Goal: Task Accomplishment & Management: Use online tool/utility

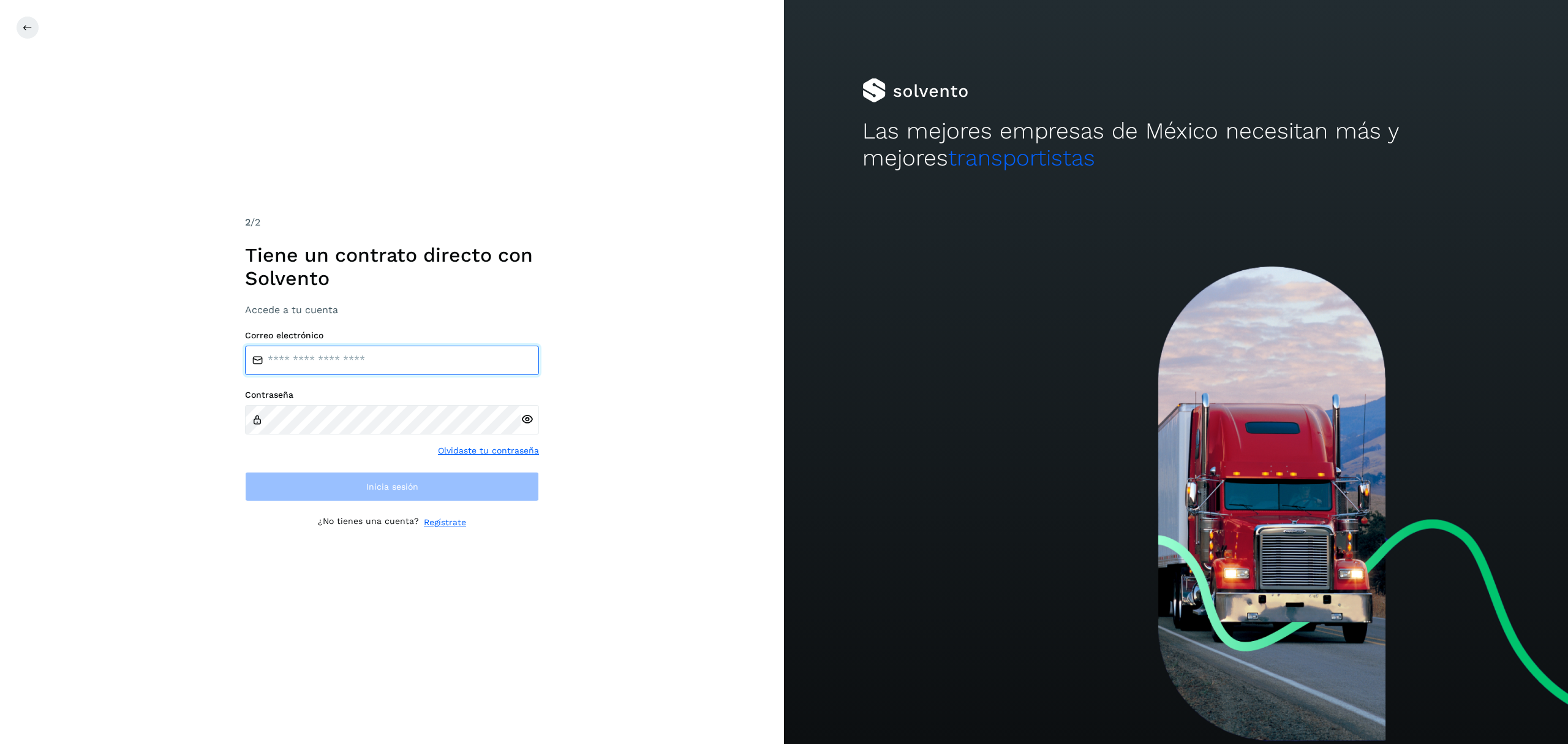
click at [369, 368] on input "email" at bounding box center [391, 360] width 294 height 30
type input "**********"
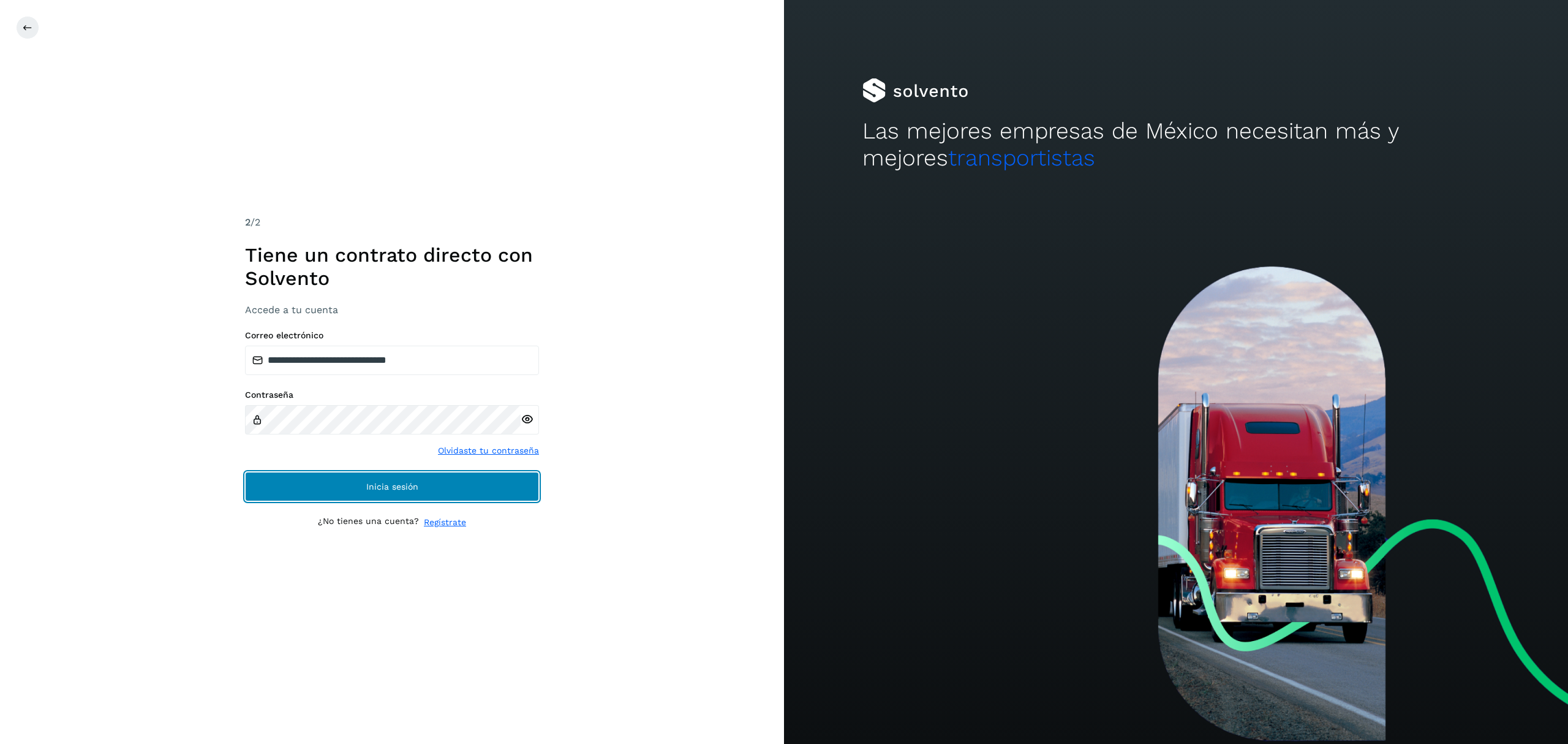
click at [346, 479] on button "Inicia sesión" at bounding box center [391, 487] width 294 height 30
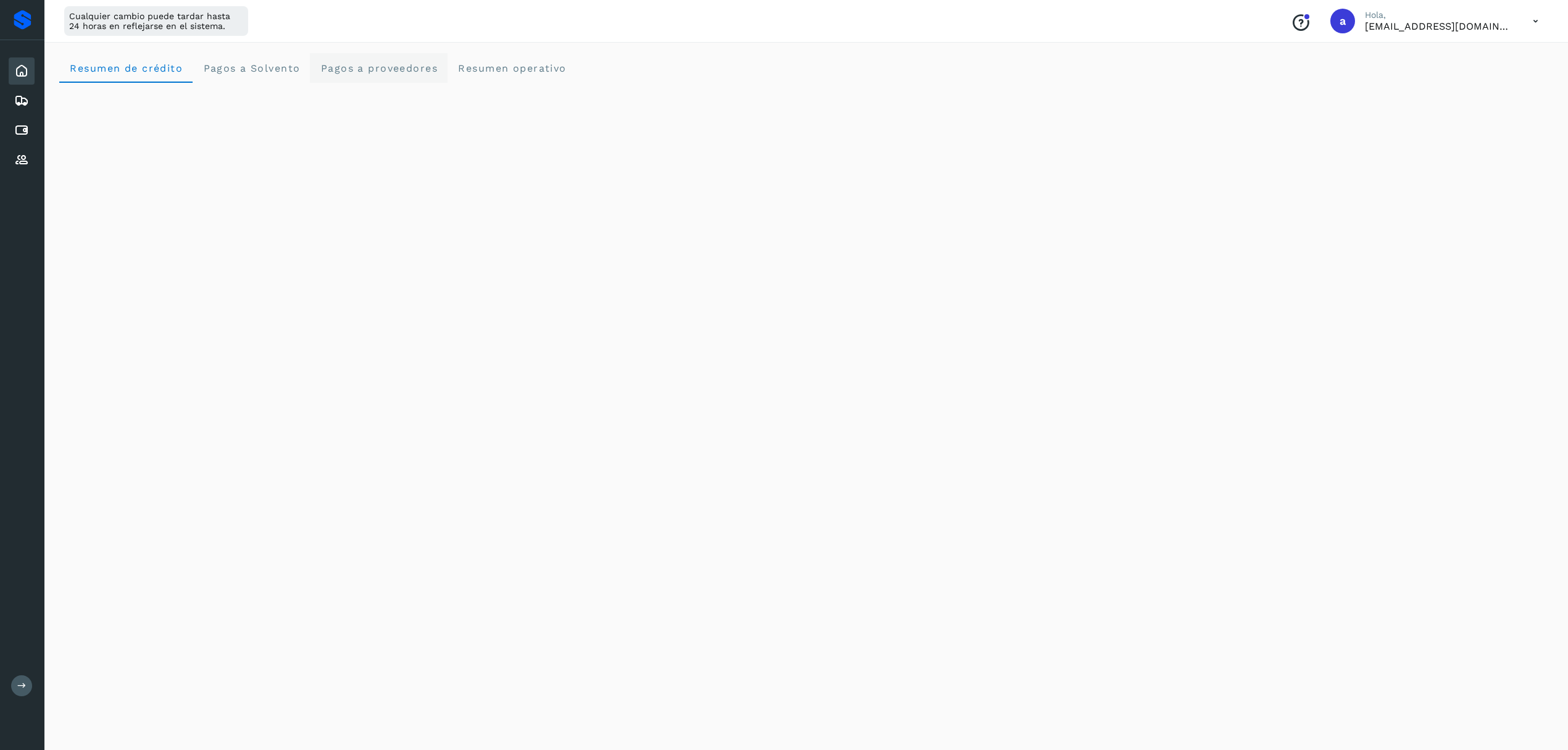
click at [364, 65] on span "Pagos a proveedores" at bounding box center [378, 68] width 117 height 12
click at [286, 68] on span "Pagos a Solvento" at bounding box center [251, 68] width 97 height 12
click at [19, 72] on icon at bounding box center [21, 71] width 15 height 15
click at [23, 688] on icon at bounding box center [22, 686] width 10 height 10
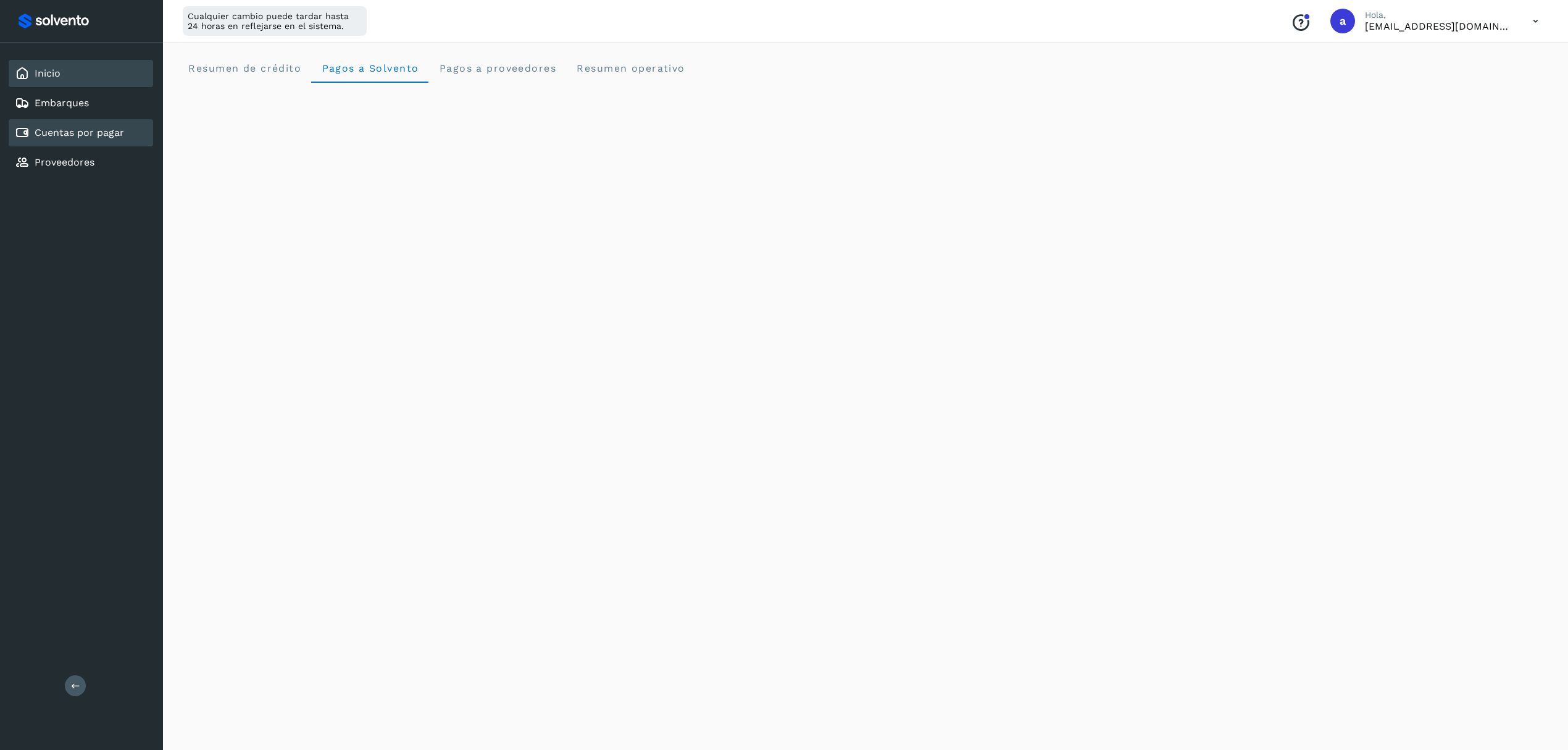
click at [85, 128] on link "Cuentas por pagar" at bounding box center [80, 132] width 89 height 12
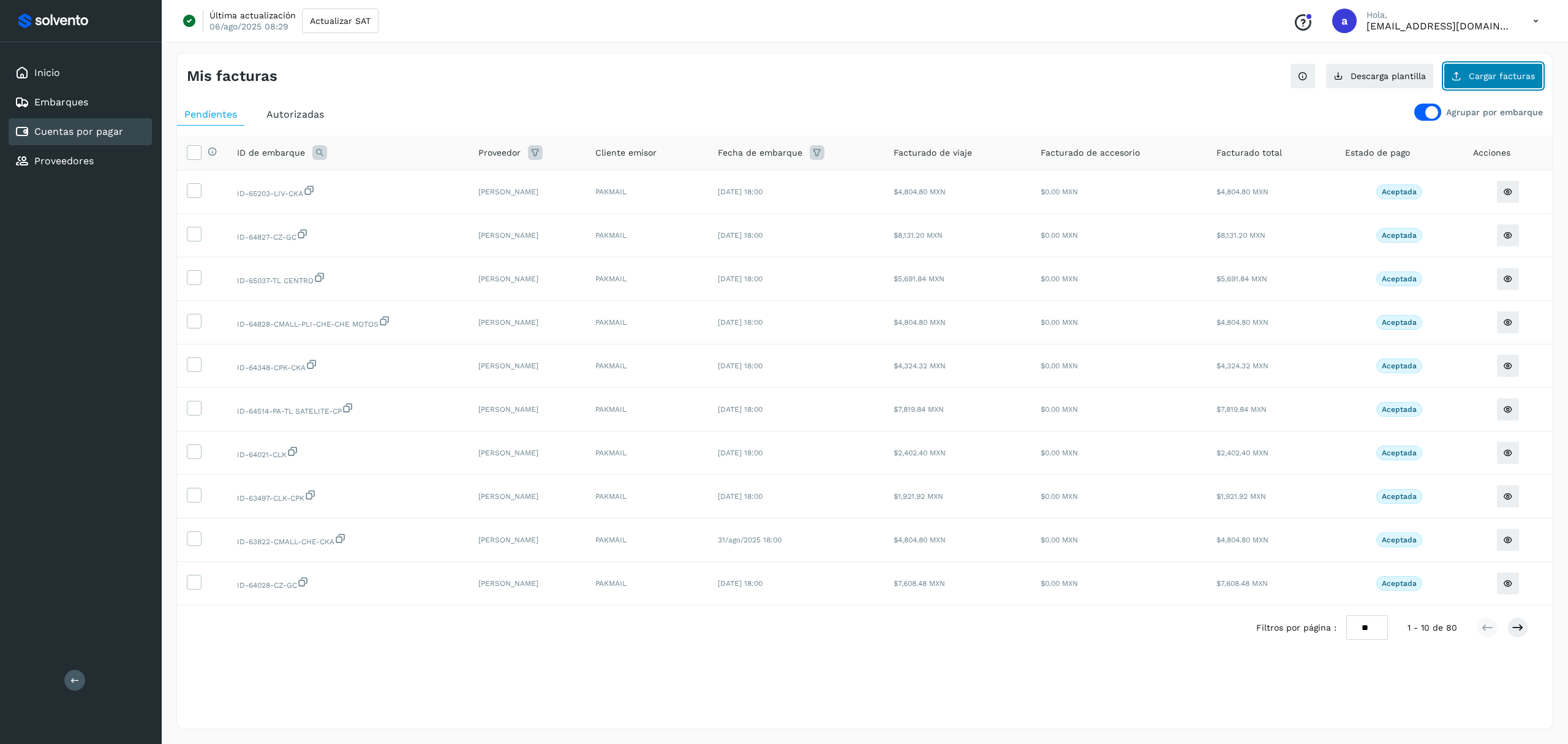
click at [1467, 82] on button "Cargar facturas" at bounding box center [1493, 76] width 99 height 26
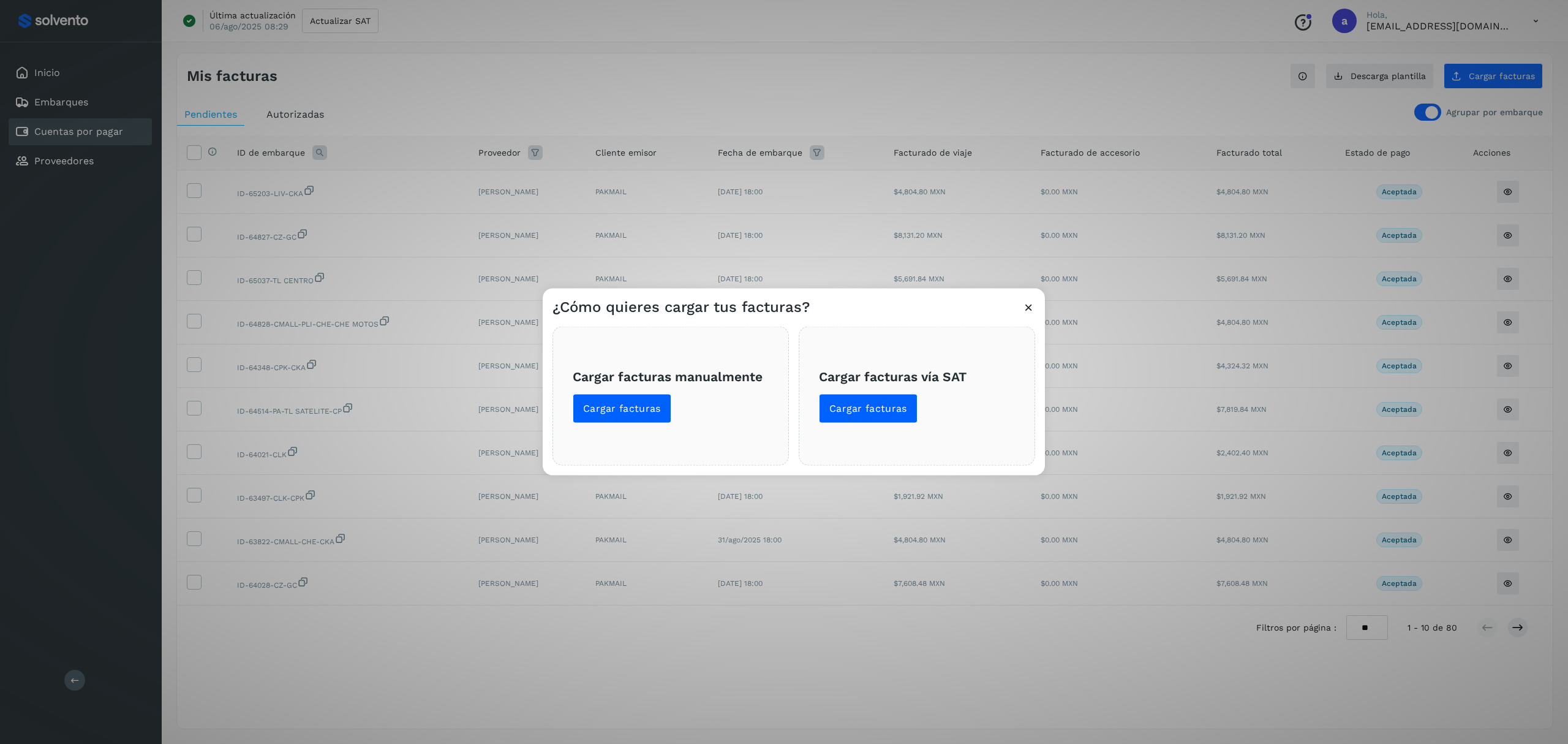
click at [1027, 301] on icon at bounding box center [1028, 306] width 13 height 13
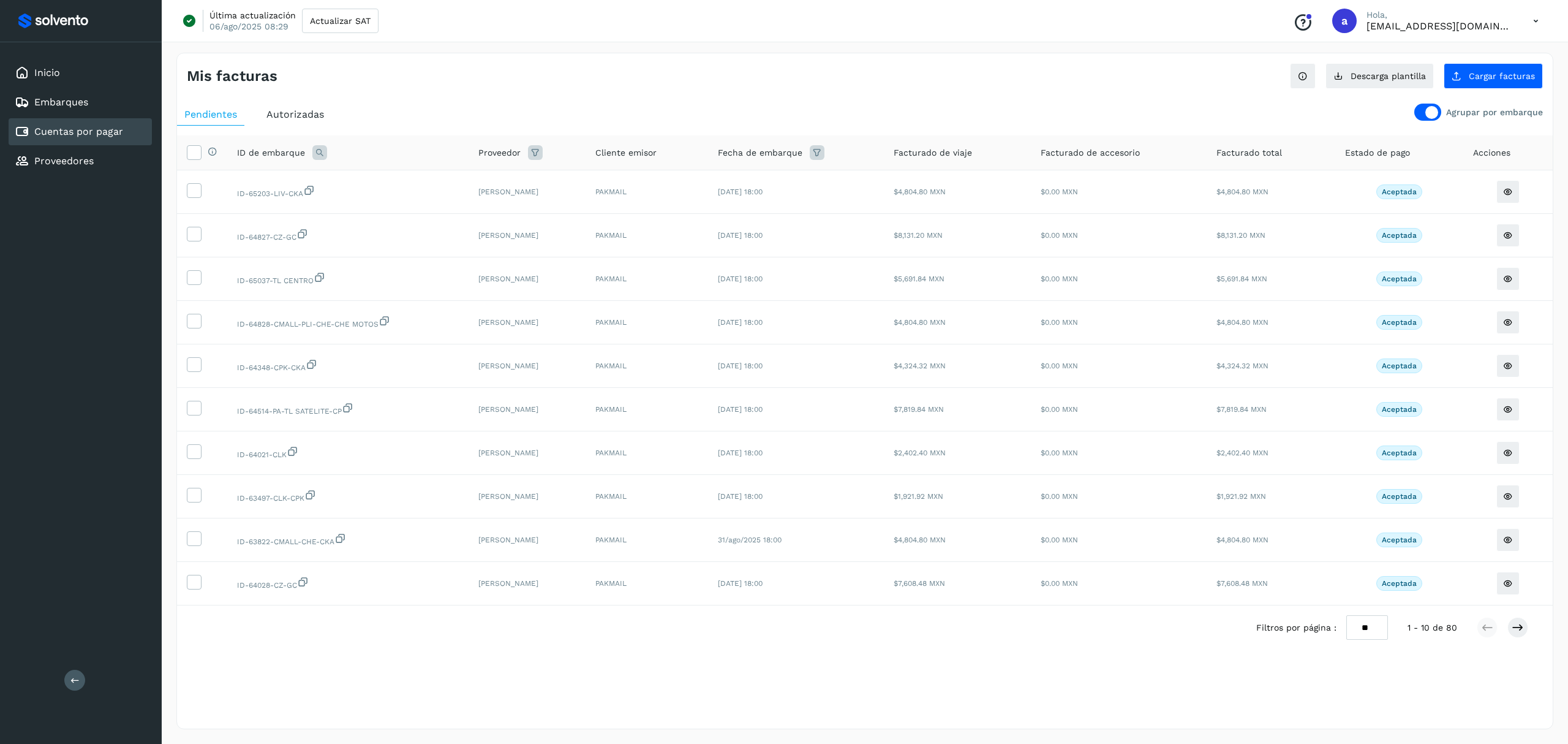
click at [1421, 113] on div at bounding box center [1427, 112] width 27 height 17
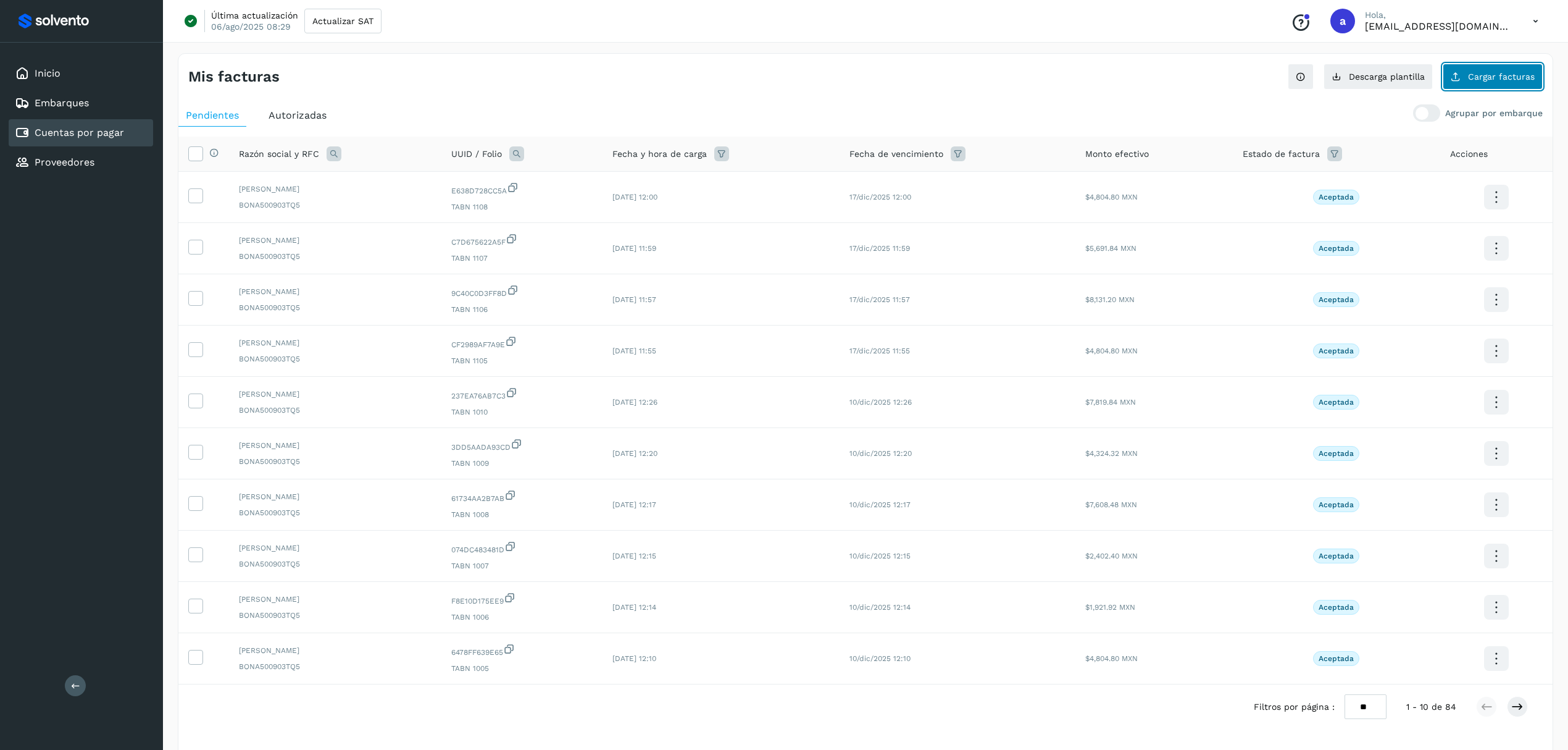
click at [1503, 72] on span "Cargar facturas" at bounding box center [1501, 76] width 67 height 9
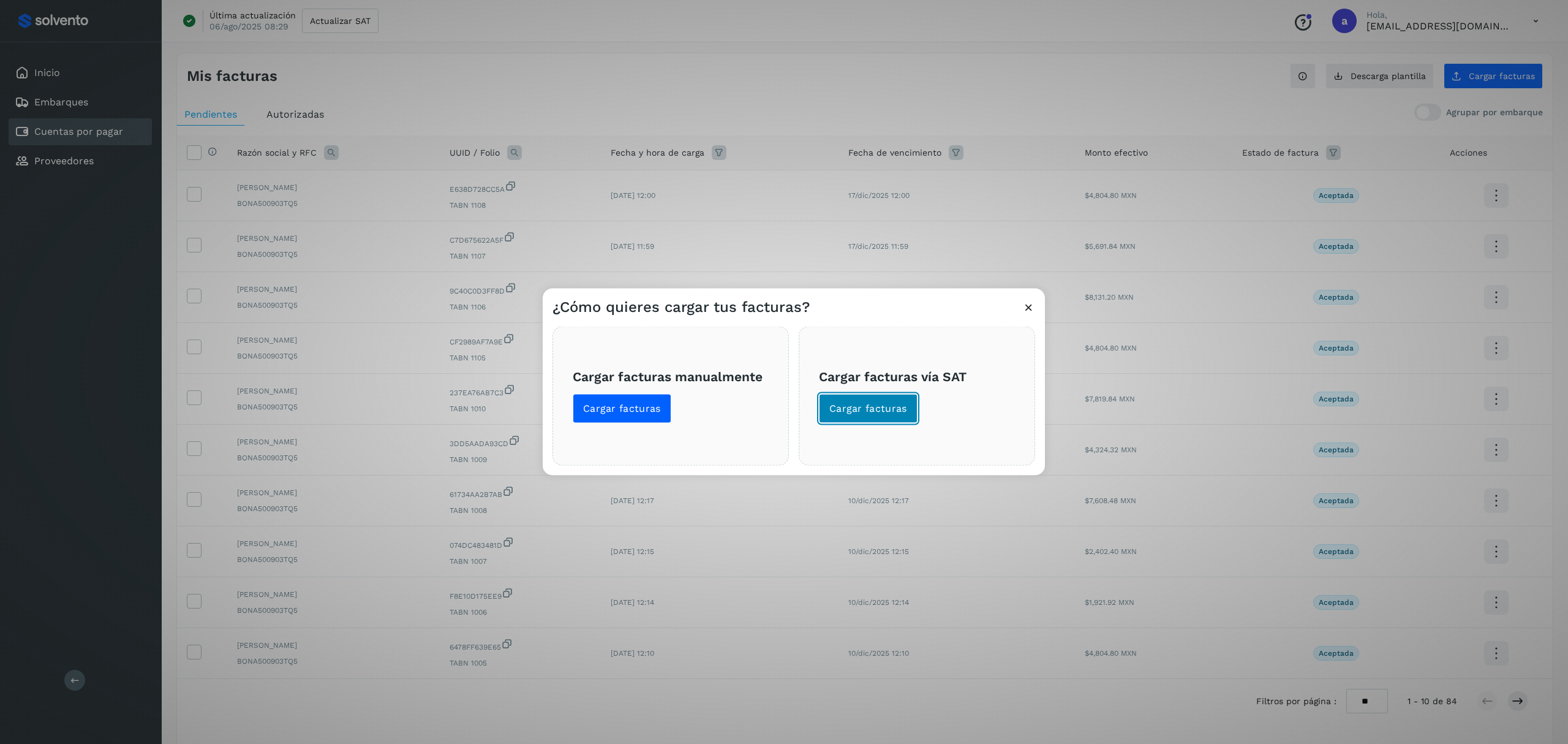
click at [875, 410] on span "Cargar facturas" at bounding box center [868, 409] width 78 height 13
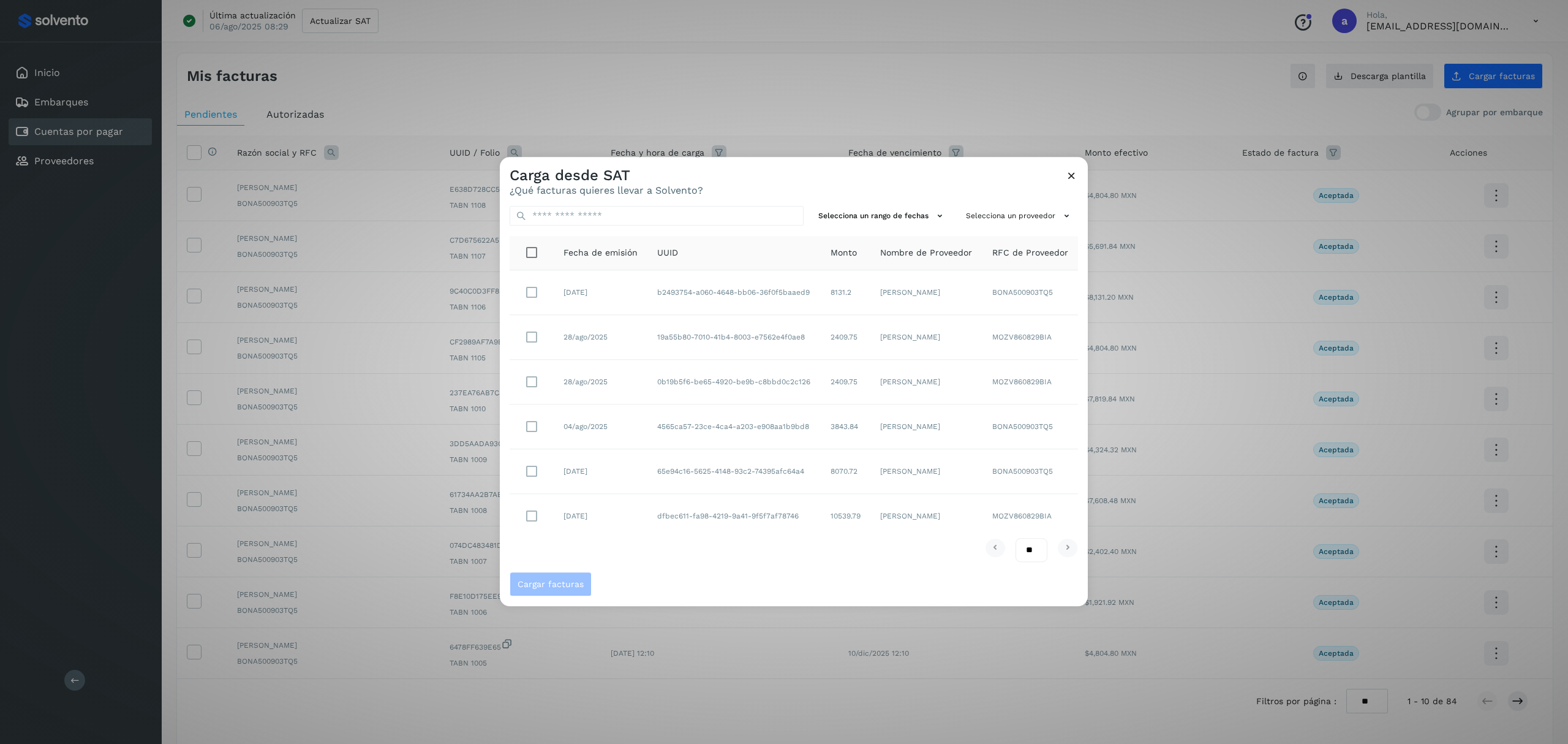
click at [914, 253] on span "Nombre de Proveedor" at bounding box center [926, 252] width 91 height 13
click at [995, 219] on button "Selecciona un proveedor" at bounding box center [1019, 216] width 117 height 20
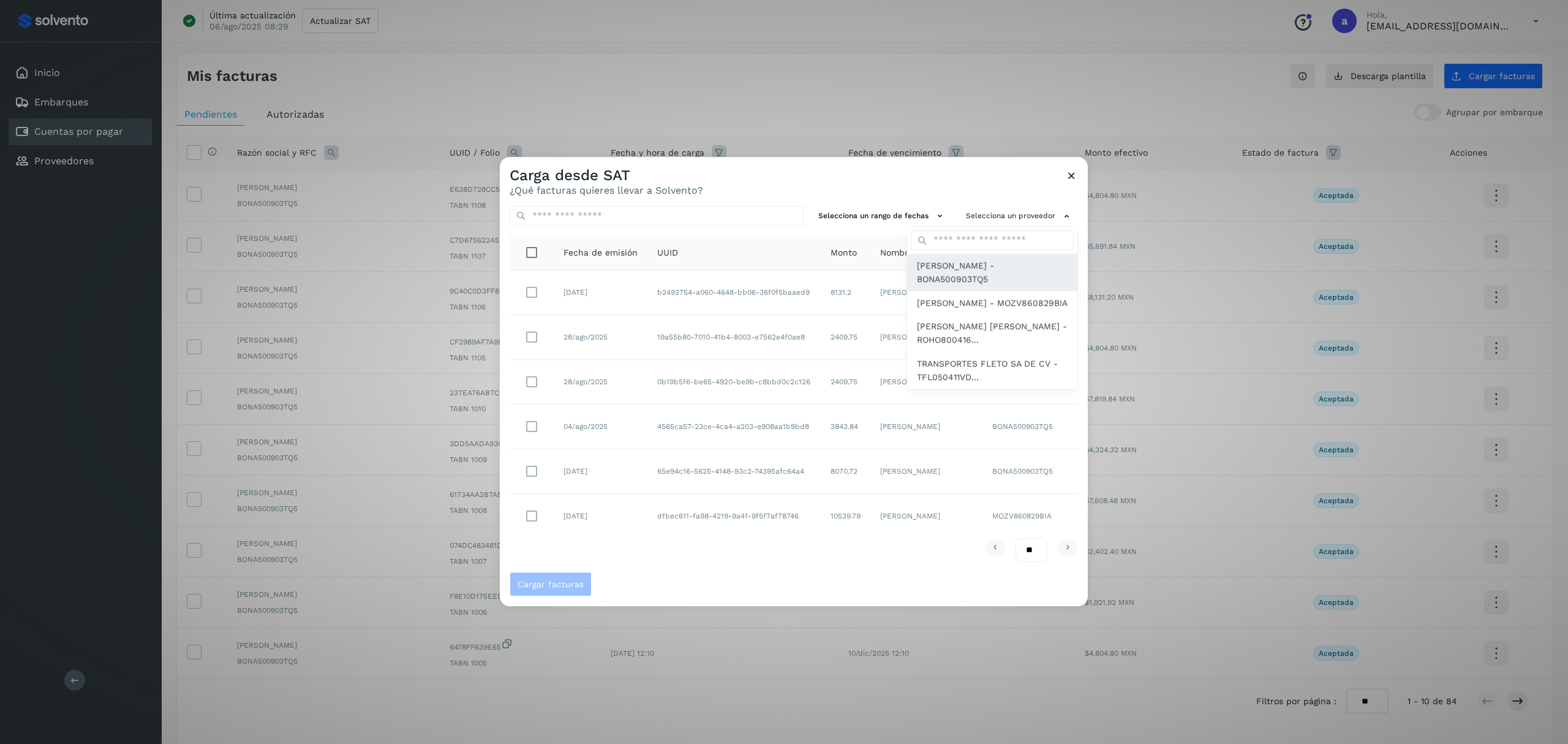
click at [973, 278] on span "[PERSON_NAME] - BONA500903TQ5" at bounding box center [992, 272] width 150 height 28
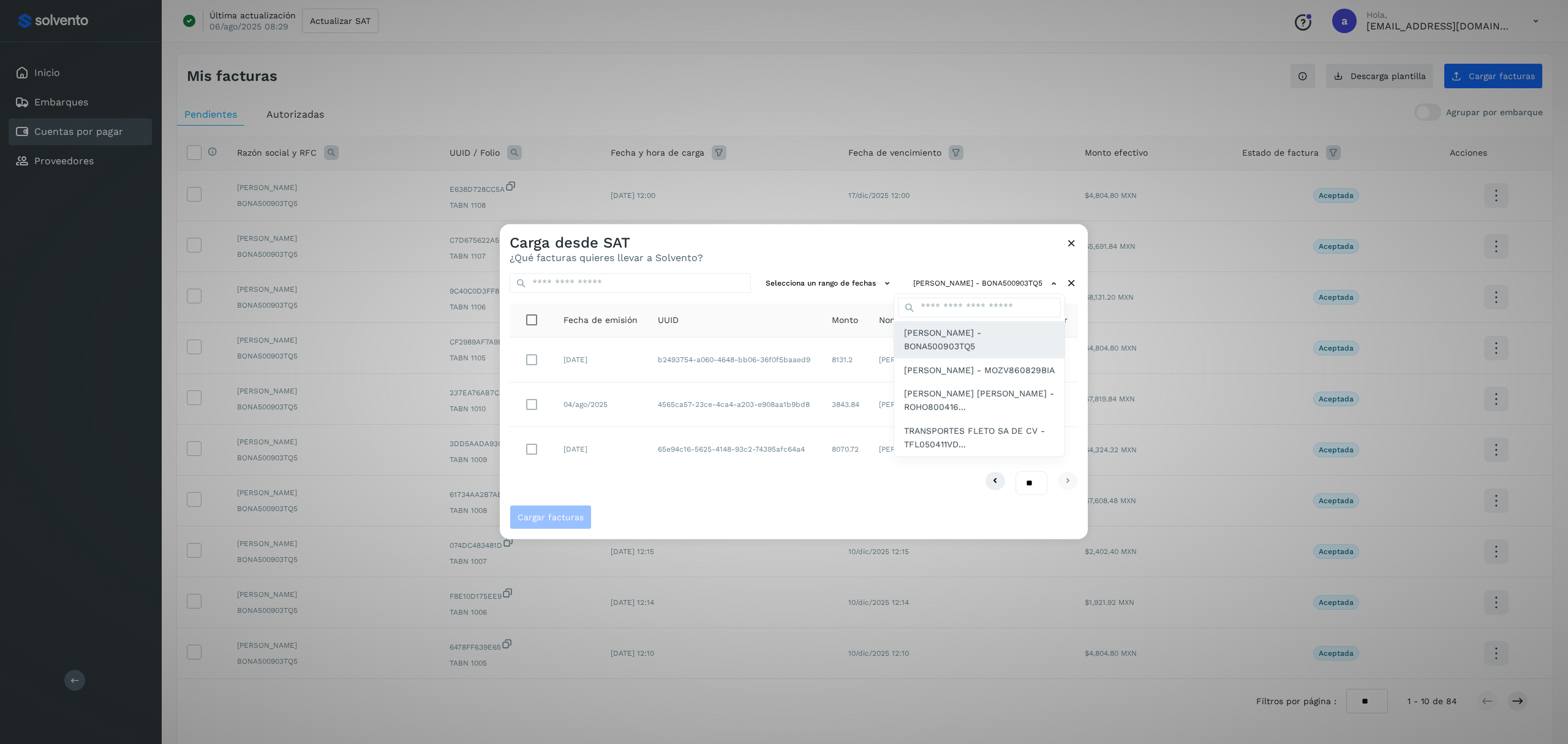
click at [937, 342] on span "[PERSON_NAME] - BONA500903TQ5" at bounding box center [980, 339] width 150 height 28
click at [917, 339] on span "[PERSON_NAME] - BONA500903TQ5" at bounding box center [980, 339] width 150 height 28
click at [931, 334] on span "[PERSON_NAME] - BONA500903TQ5" at bounding box center [980, 339] width 150 height 28
click at [940, 343] on span "[PERSON_NAME] - BONA500903TQ5" at bounding box center [980, 339] width 150 height 28
click at [1034, 483] on div at bounding box center [1284, 597] width 1568 height 744
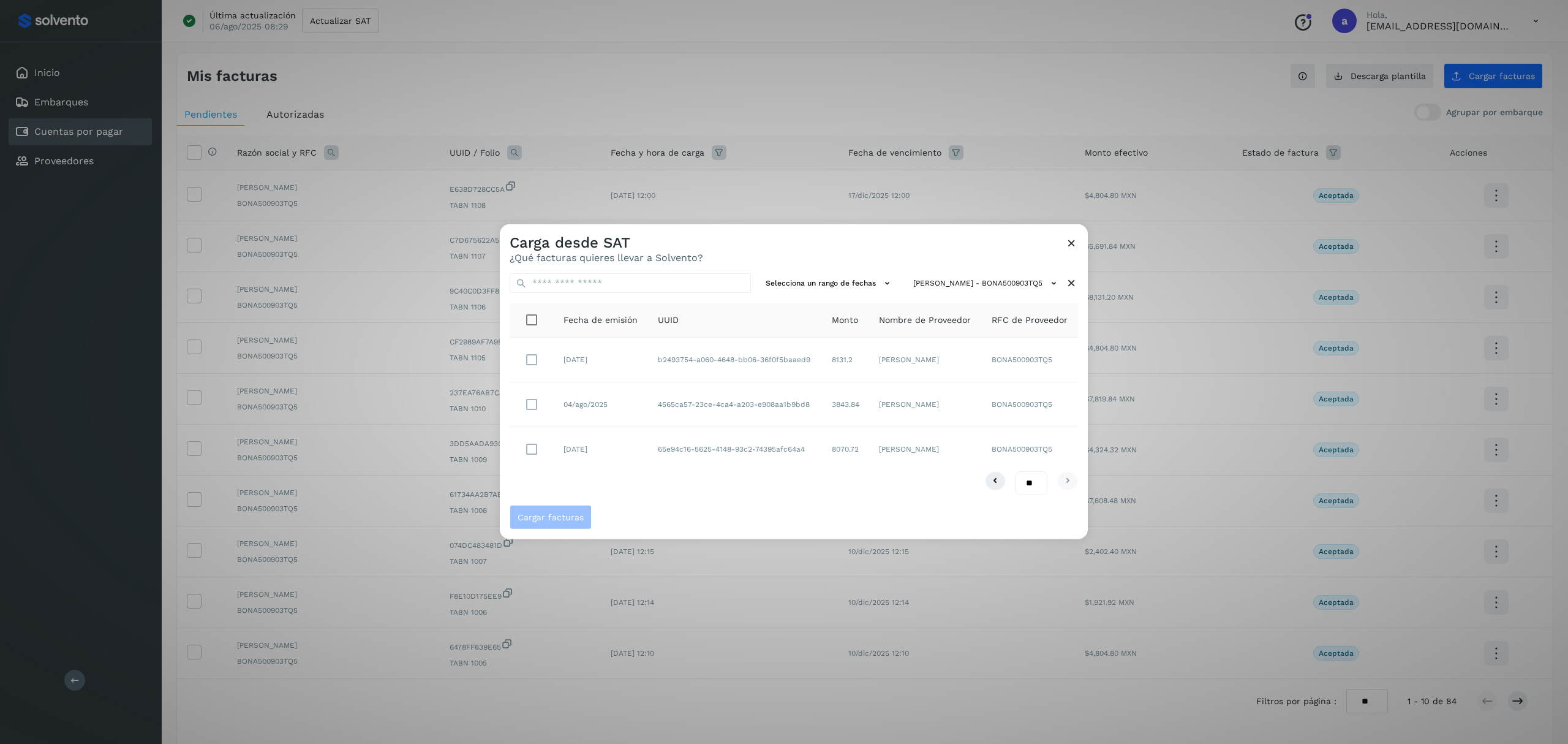
click at [1032, 482] on select "** ** **" at bounding box center [1031, 483] width 32 height 24
select select "**"
click at [1015, 471] on select "** ** **" at bounding box center [1031, 483] width 32 height 24
